Goal: Find specific page/section: Find specific page/section

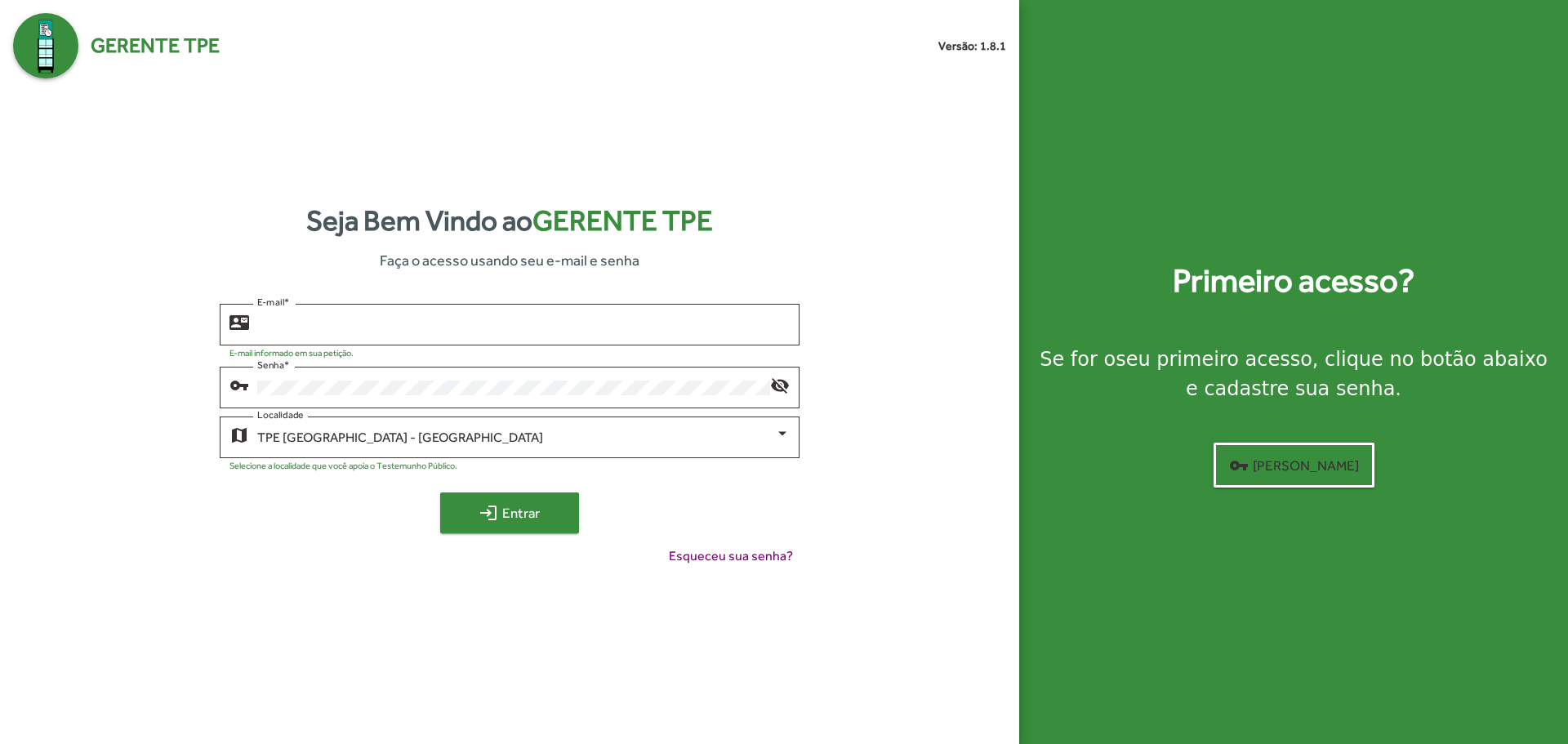
type input "**********"
click at [492, 513] on mat-icon "login" at bounding box center [488, 513] width 20 height 20
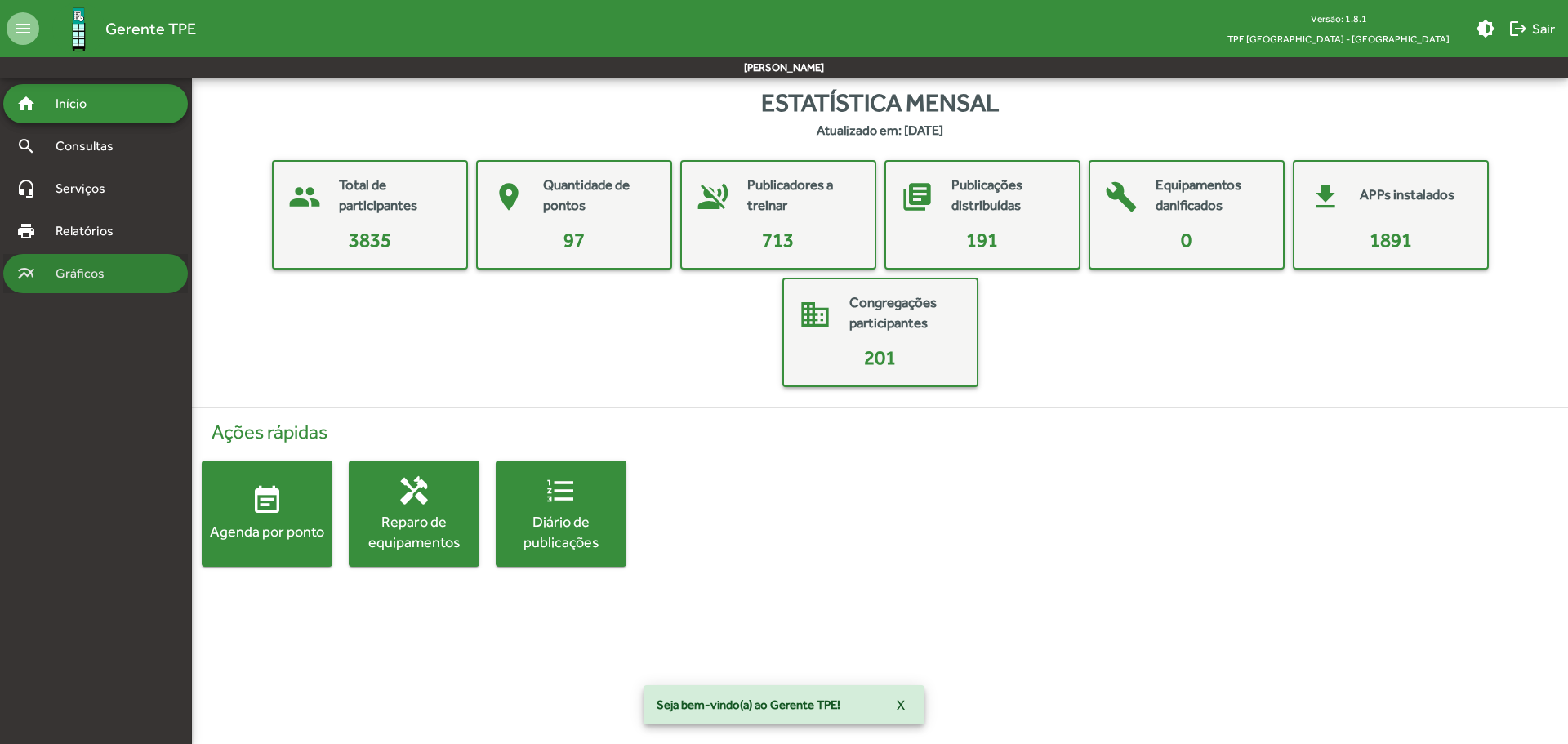
click at [56, 269] on span "Gráficos" at bounding box center [86, 273] width 81 height 20
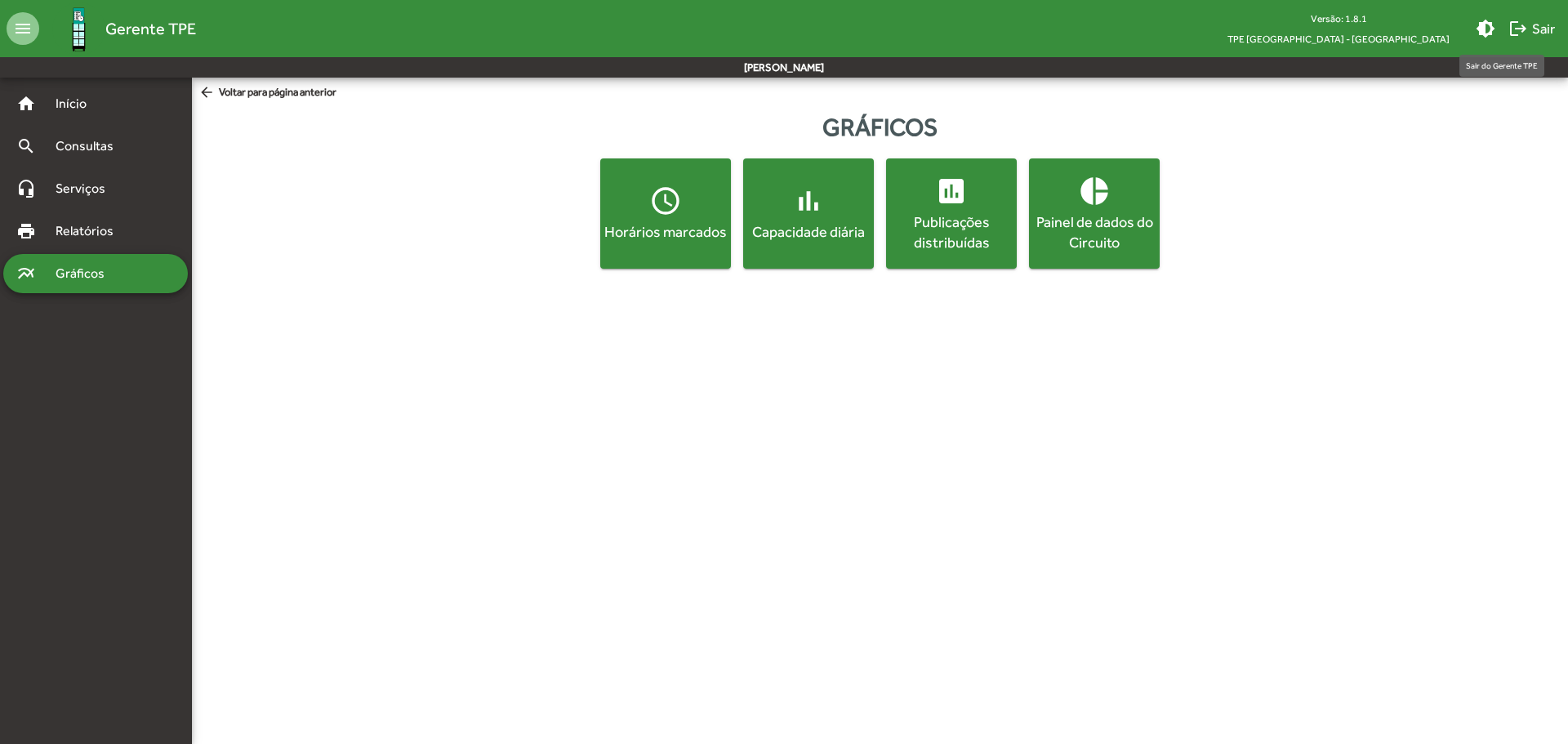
click at [1535, 23] on span "logout Sair" at bounding box center [1532, 28] width 46 height 29
